Goal: Obtain resource: Download file/media

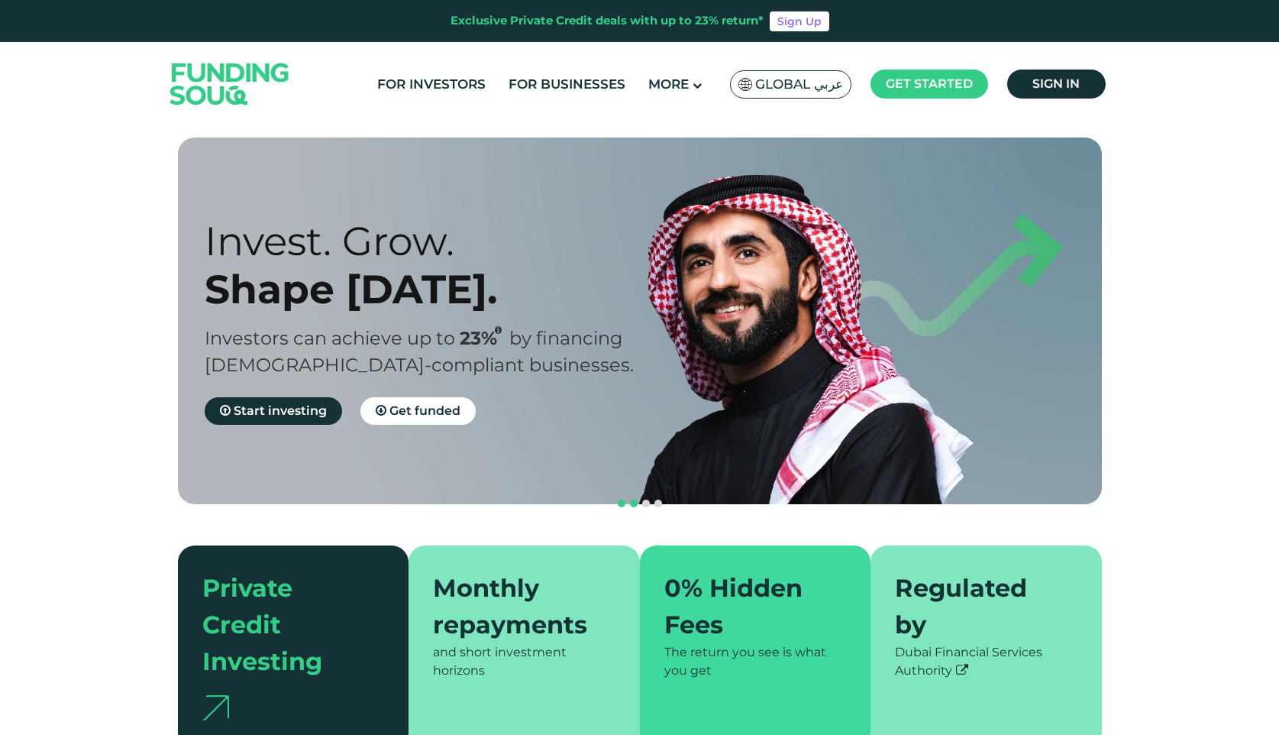
click at [632, 499] on span "navigation" at bounding box center [634, 503] width 8 height 8
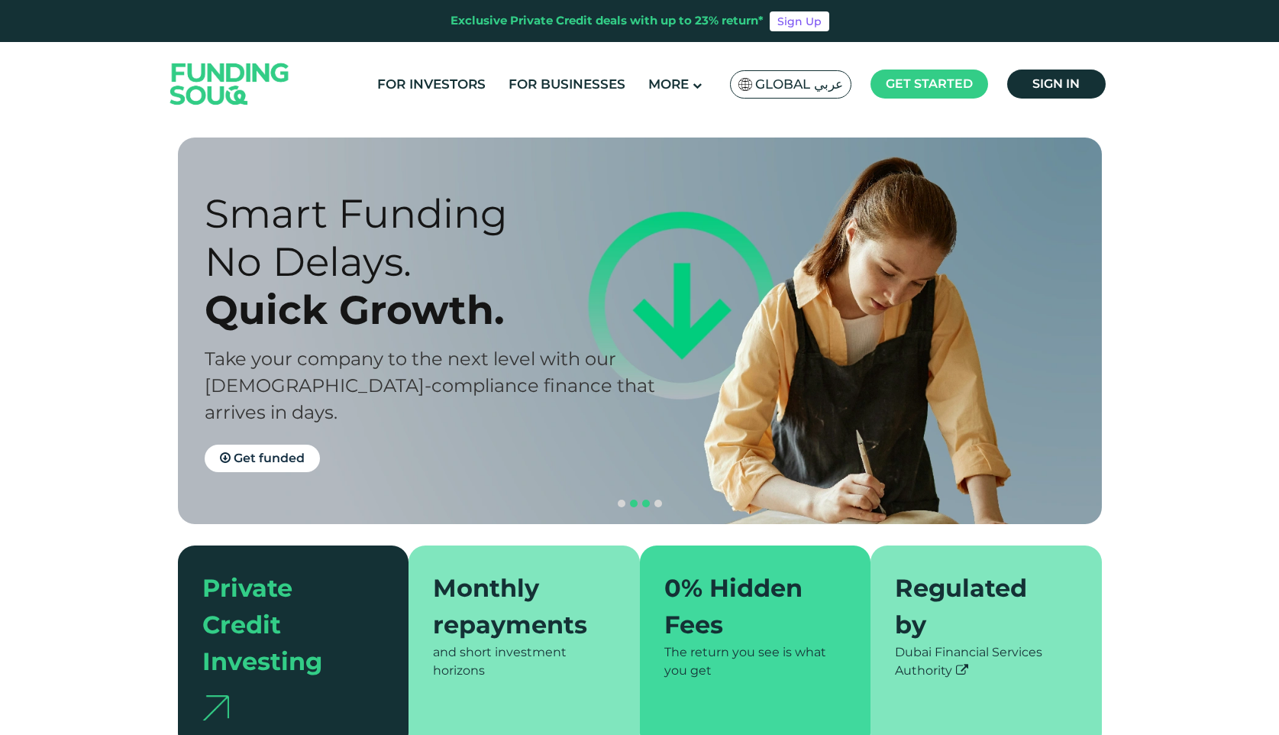
click at [647, 499] on span "navigation" at bounding box center [646, 503] width 8 height 8
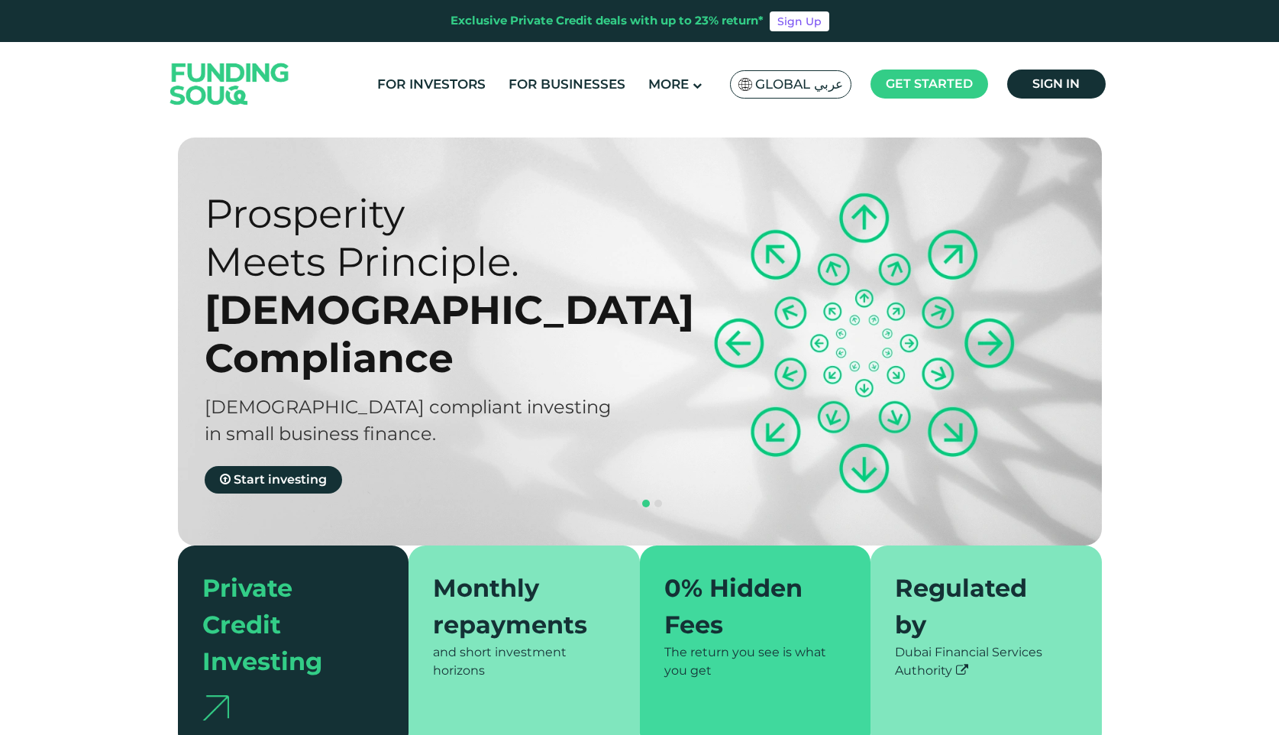
click at [647, 499] on span "navigation" at bounding box center [646, 503] width 8 height 8
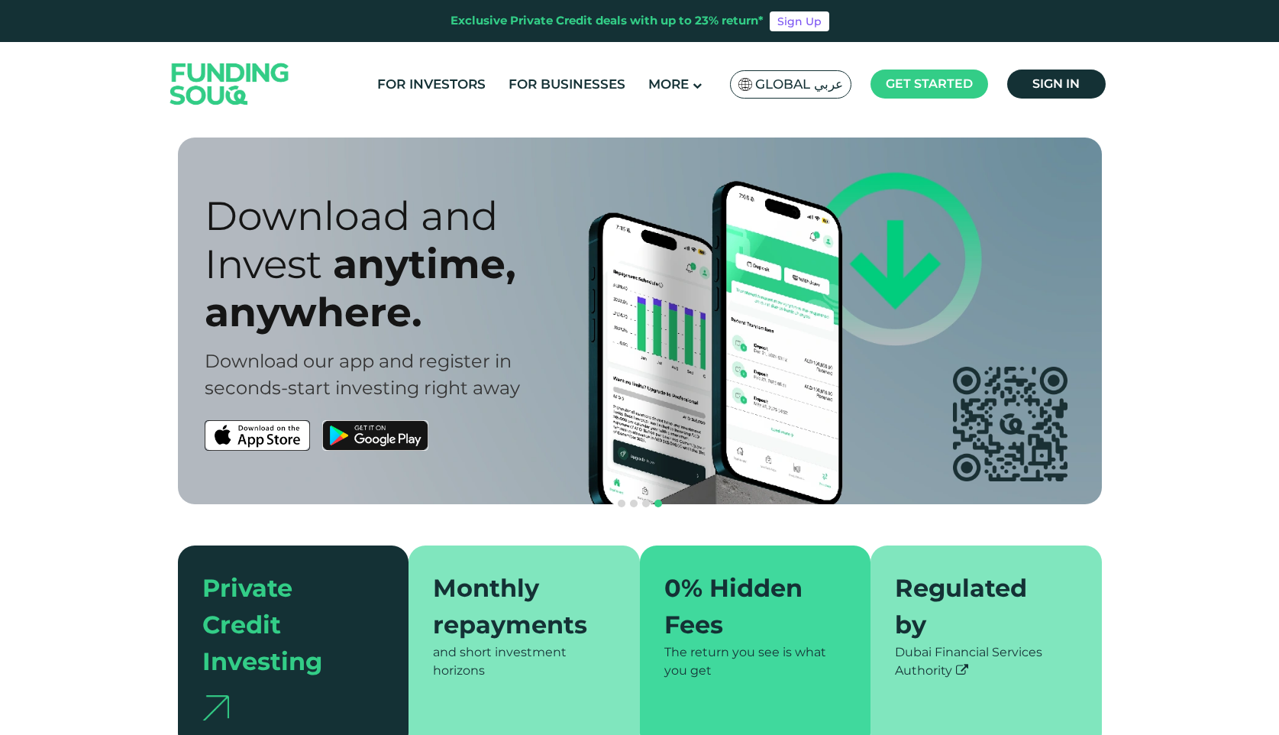
click at [665, 462] on div "Download and Invest anytime, anywhere. Download our app and register in seconds…" at bounding box center [651, 320] width 924 height 366
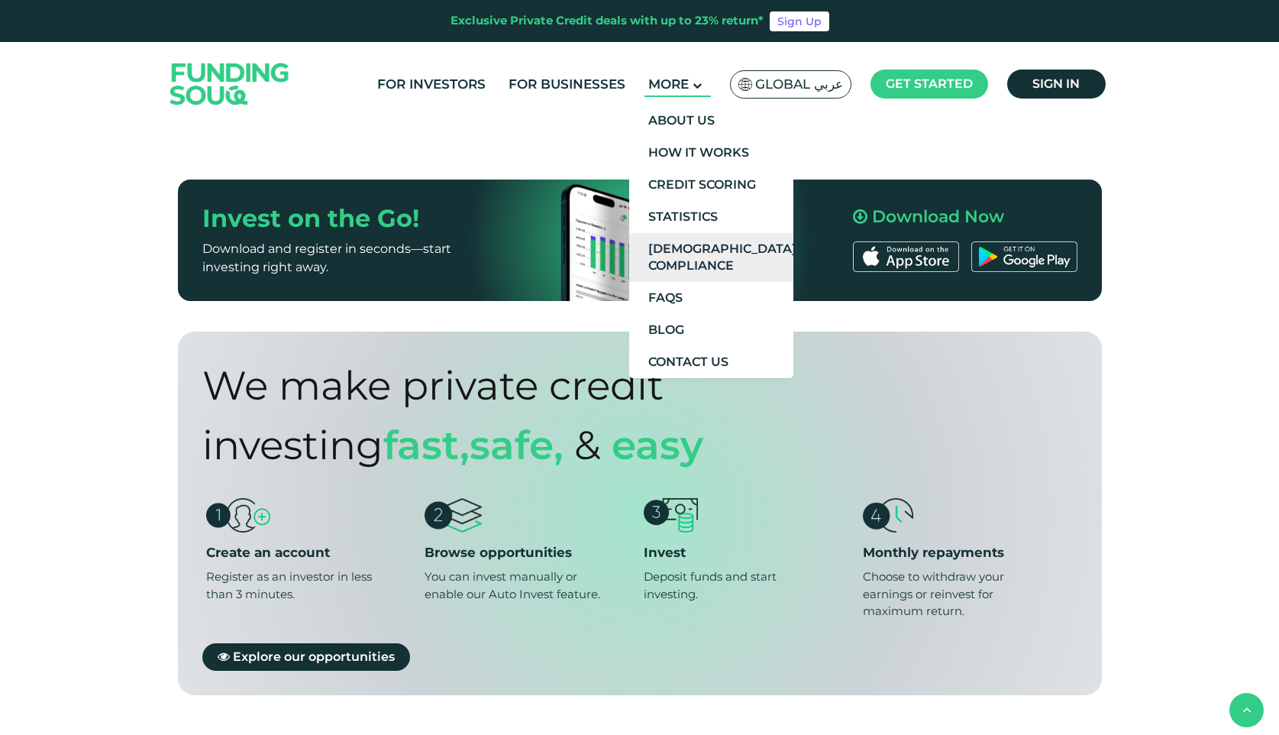
scroll to position [534, 0]
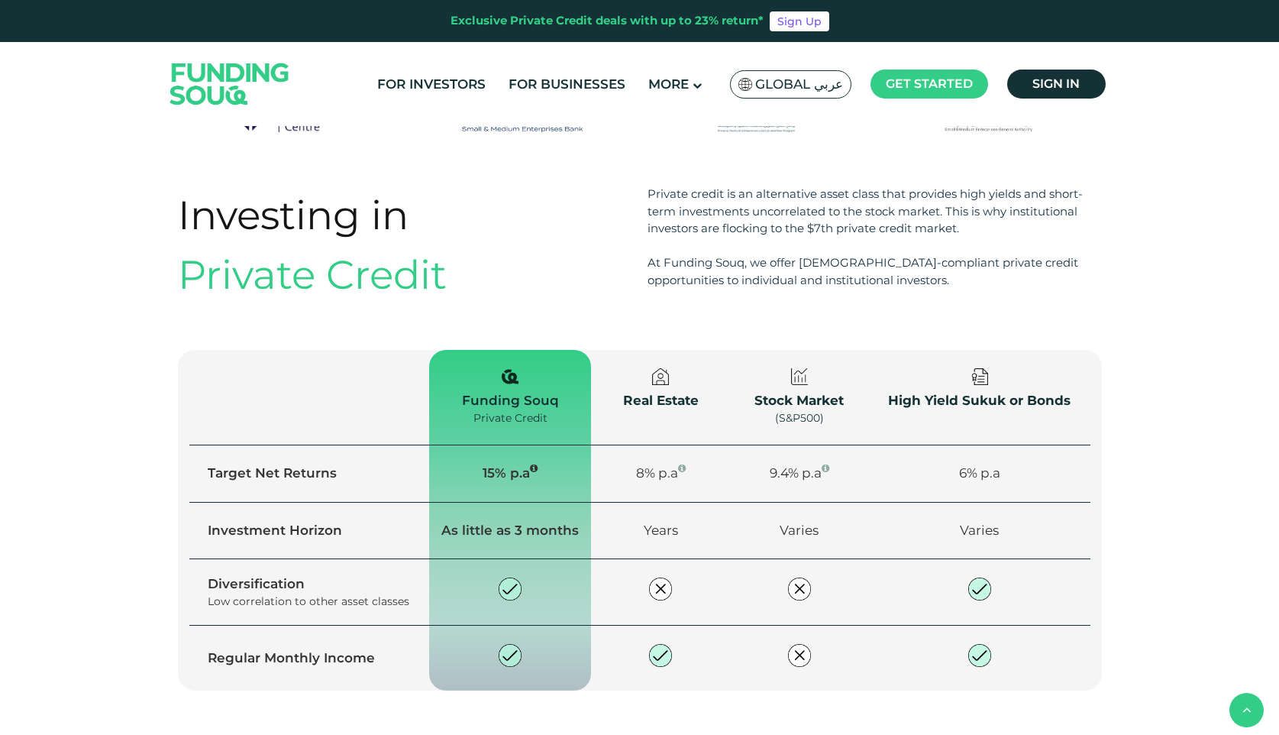
scroll to position [1097, 0]
